Goal: Task Accomplishment & Management: Manage account settings

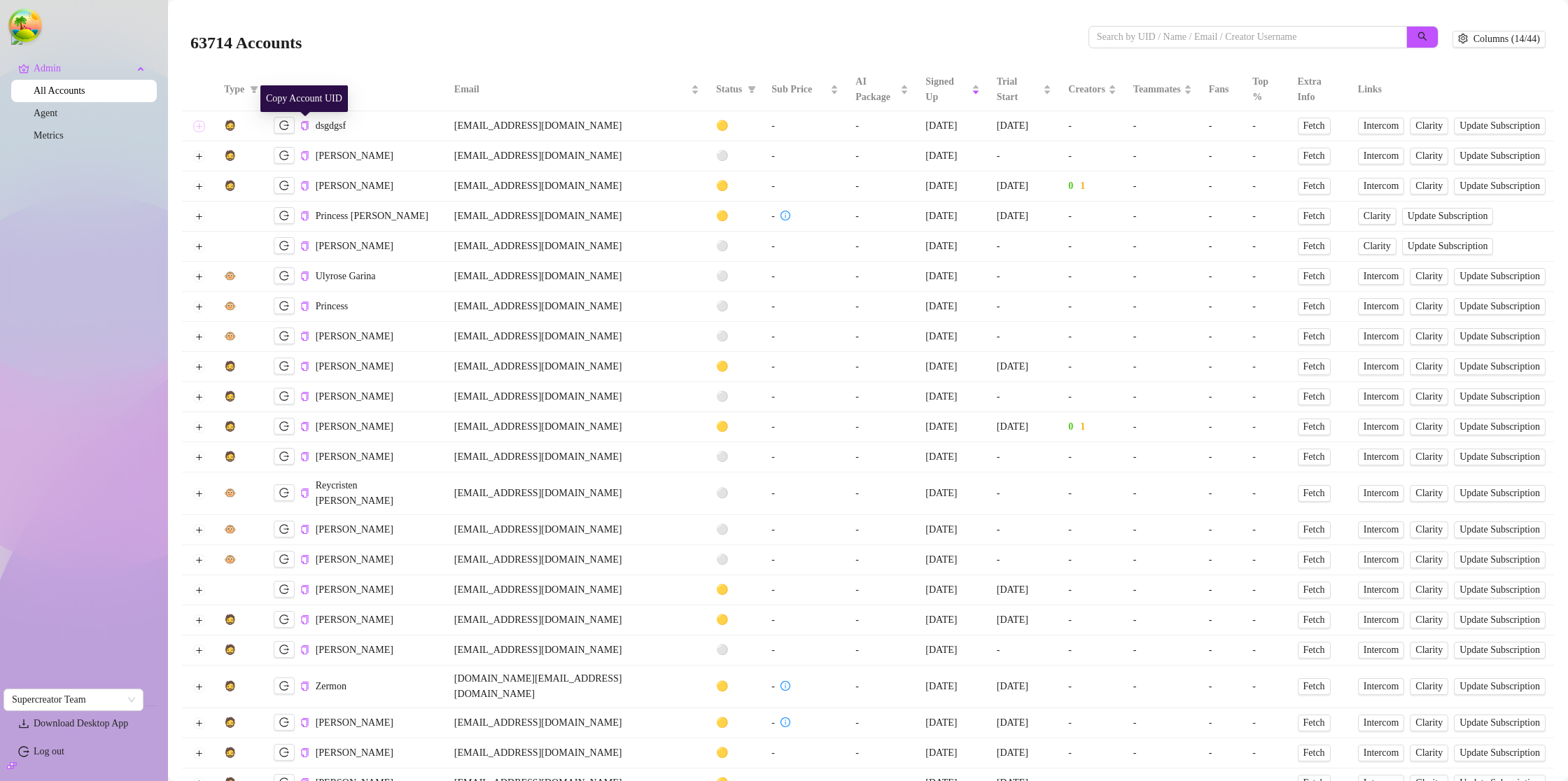
click at [201, 128] on button "Expand row" at bounding box center [199, 126] width 11 height 11
click at [200, 128] on button "Expand row" at bounding box center [199, 126] width 11 height 11
click at [201, 128] on button "Expand row" at bounding box center [199, 126] width 11 height 11
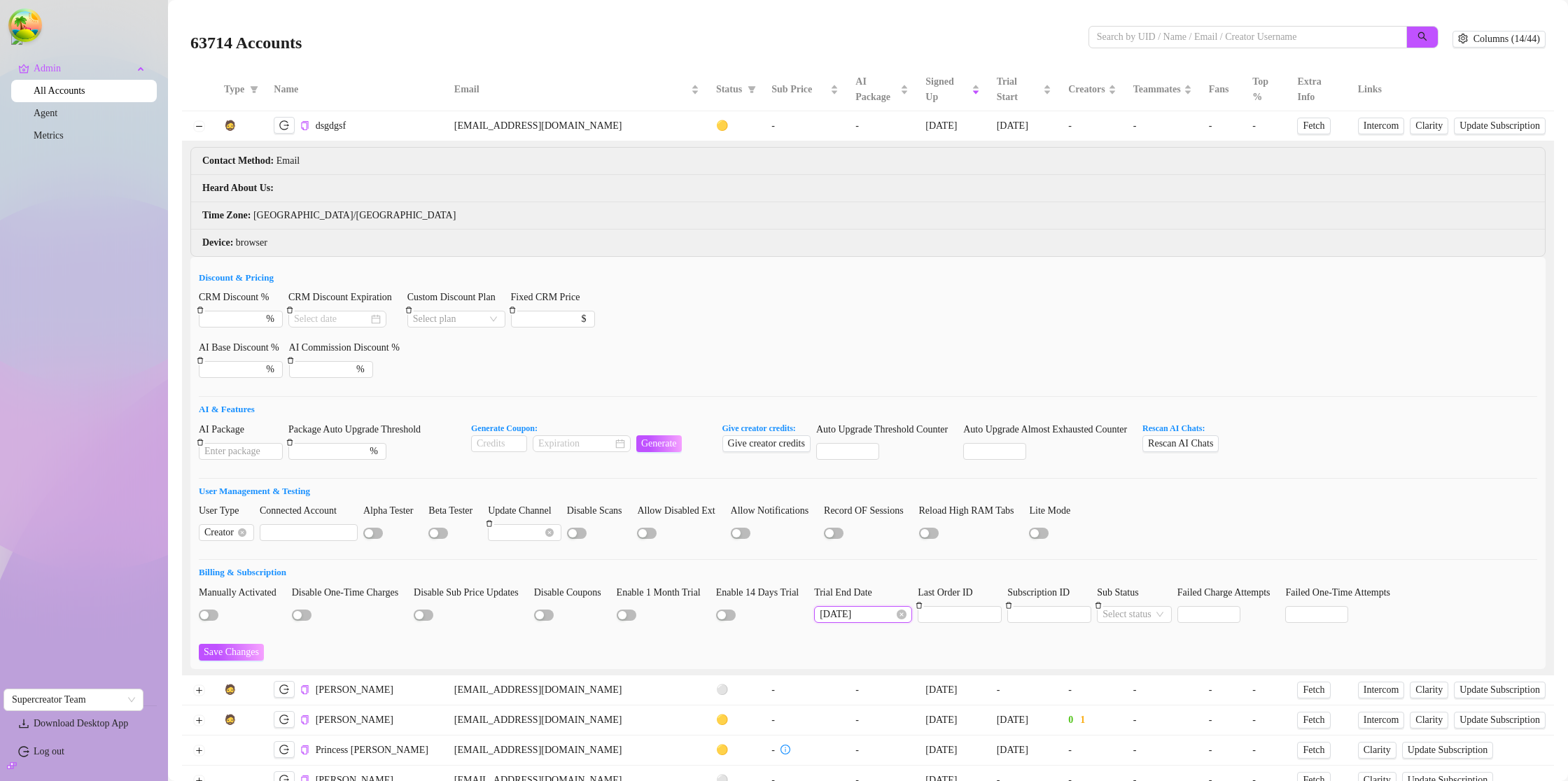
click at [893, 617] on input "[DATE]" at bounding box center [857, 615] width 74 height 16
type input "[DATE]"
click at [928, 431] on div "2" at bounding box center [927, 429] width 17 height 17
click at [241, 647] on span "Save Changes" at bounding box center [231, 652] width 55 height 11
